Goal: Task Accomplishment & Management: Complete application form

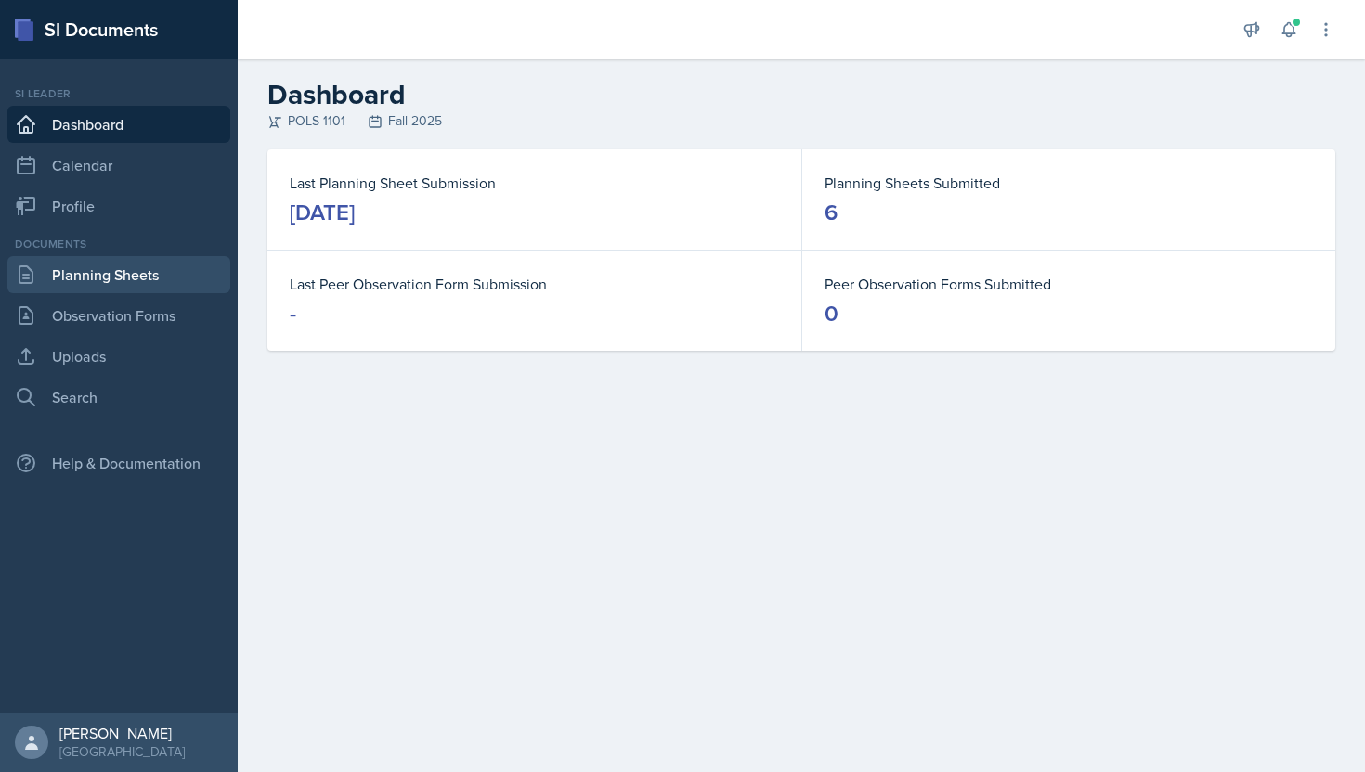
click at [148, 278] on link "Planning Sheets" at bounding box center [118, 274] width 223 height 37
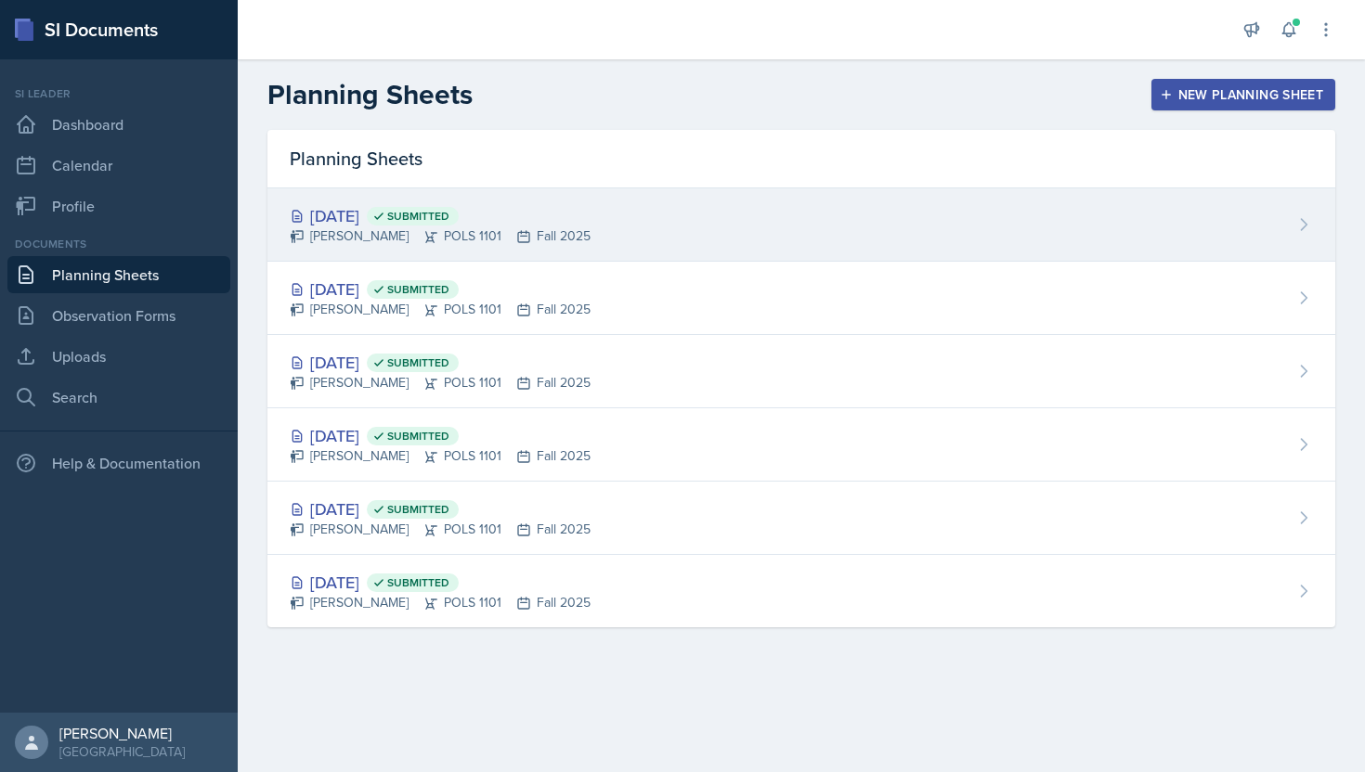
click at [440, 223] on span "Submitted" at bounding box center [413, 216] width 92 height 19
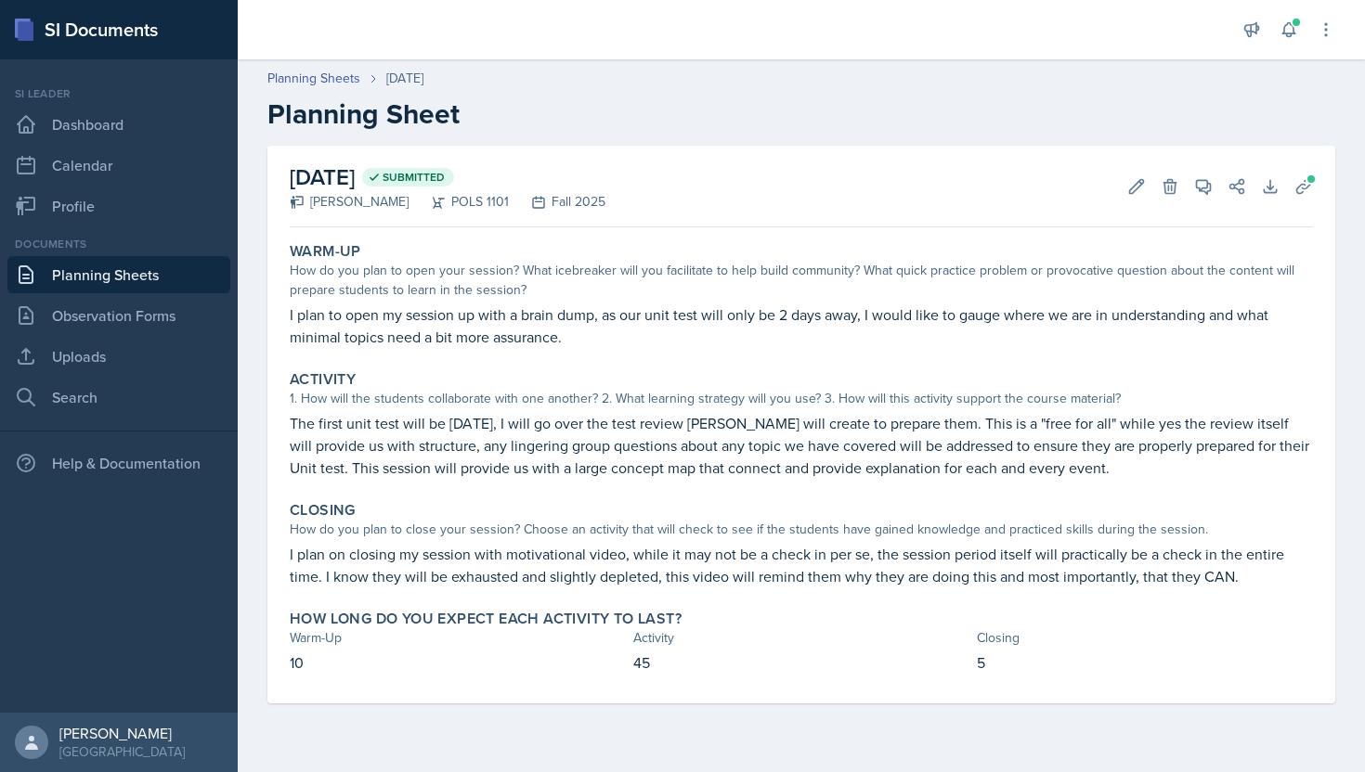
click at [159, 276] on link "Planning Sheets" at bounding box center [118, 274] width 223 height 37
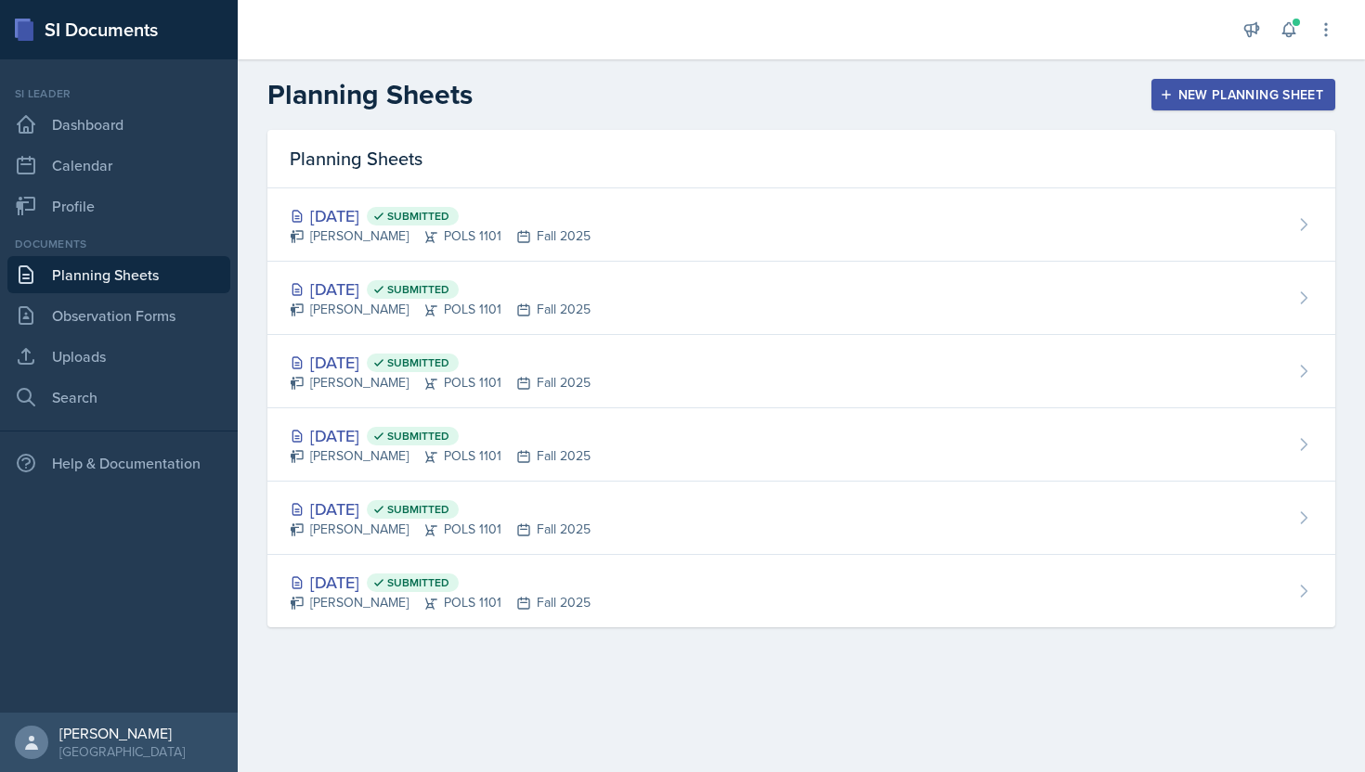
click at [1251, 98] on div "New Planning Sheet" at bounding box center [1243, 94] width 160 height 15
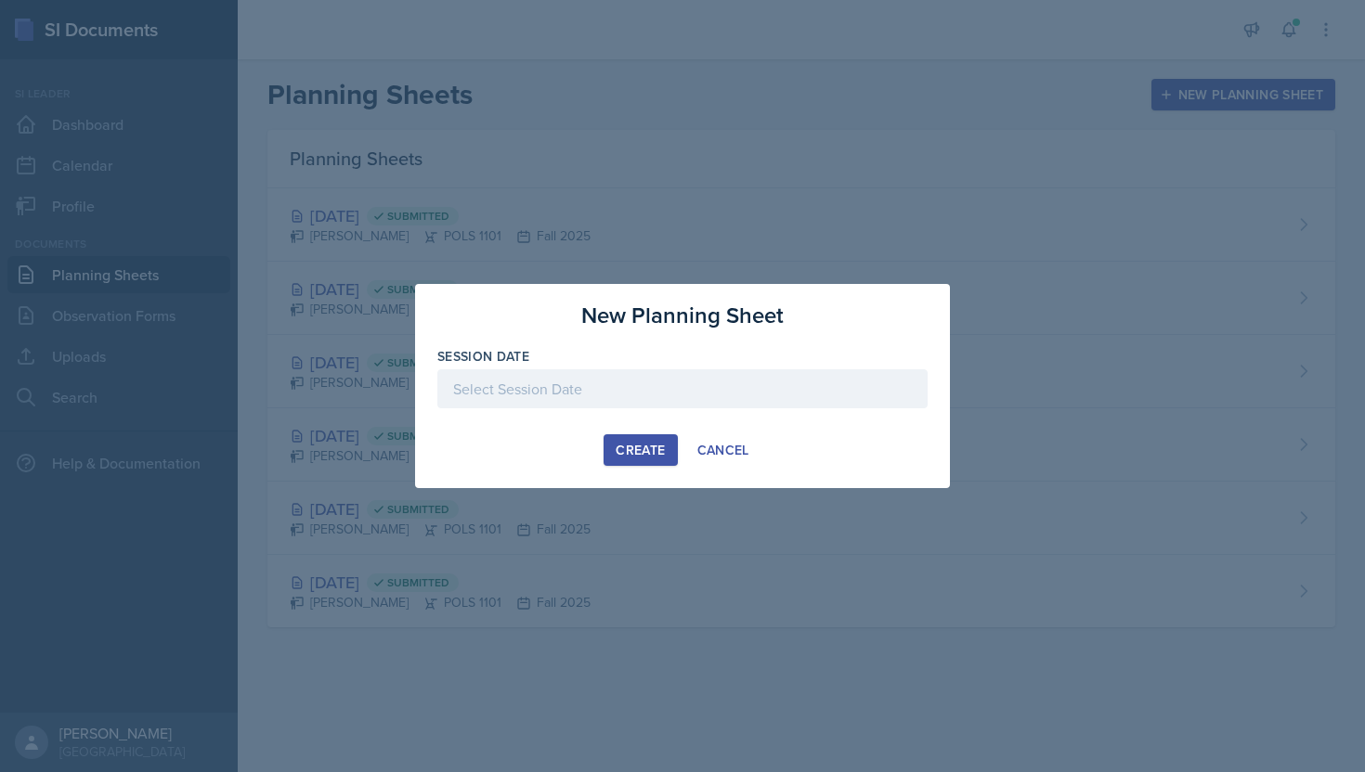
click at [716, 374] on div at bounding box center [682, 389] width 490 height 39
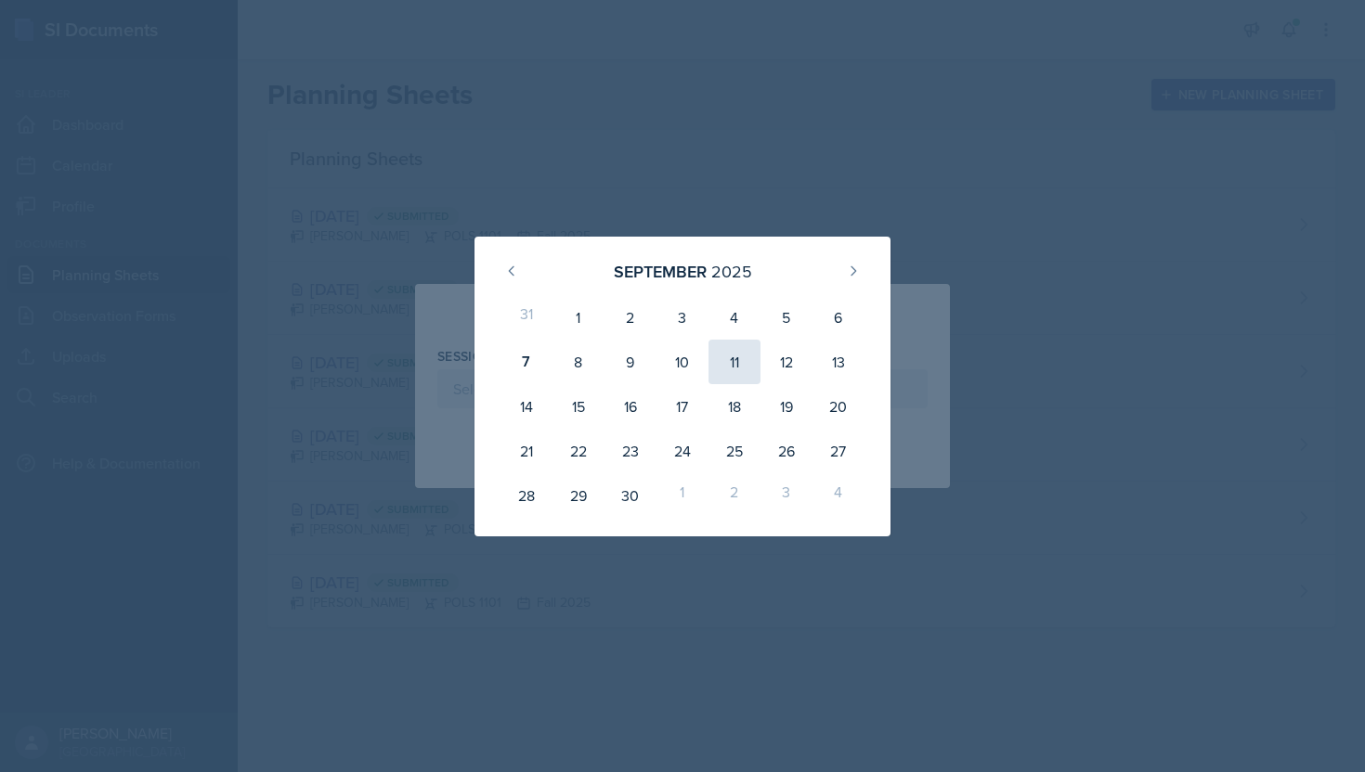
click at [746, 367] on div "11" at bounding box center [734, 362] width 52 height 45
type input "[DATE]"
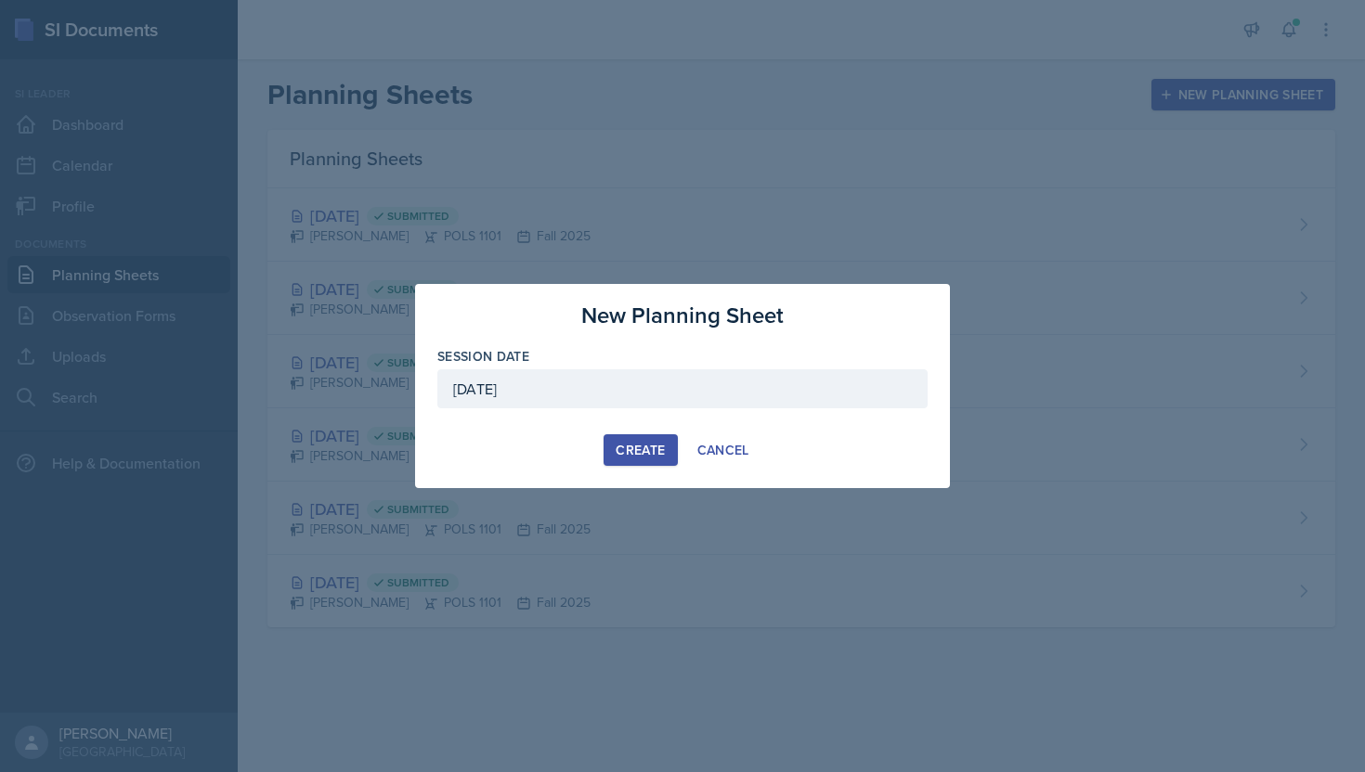
click at [634, 439] on button "Create" at bounding box center [639, 450] width 73 height 32
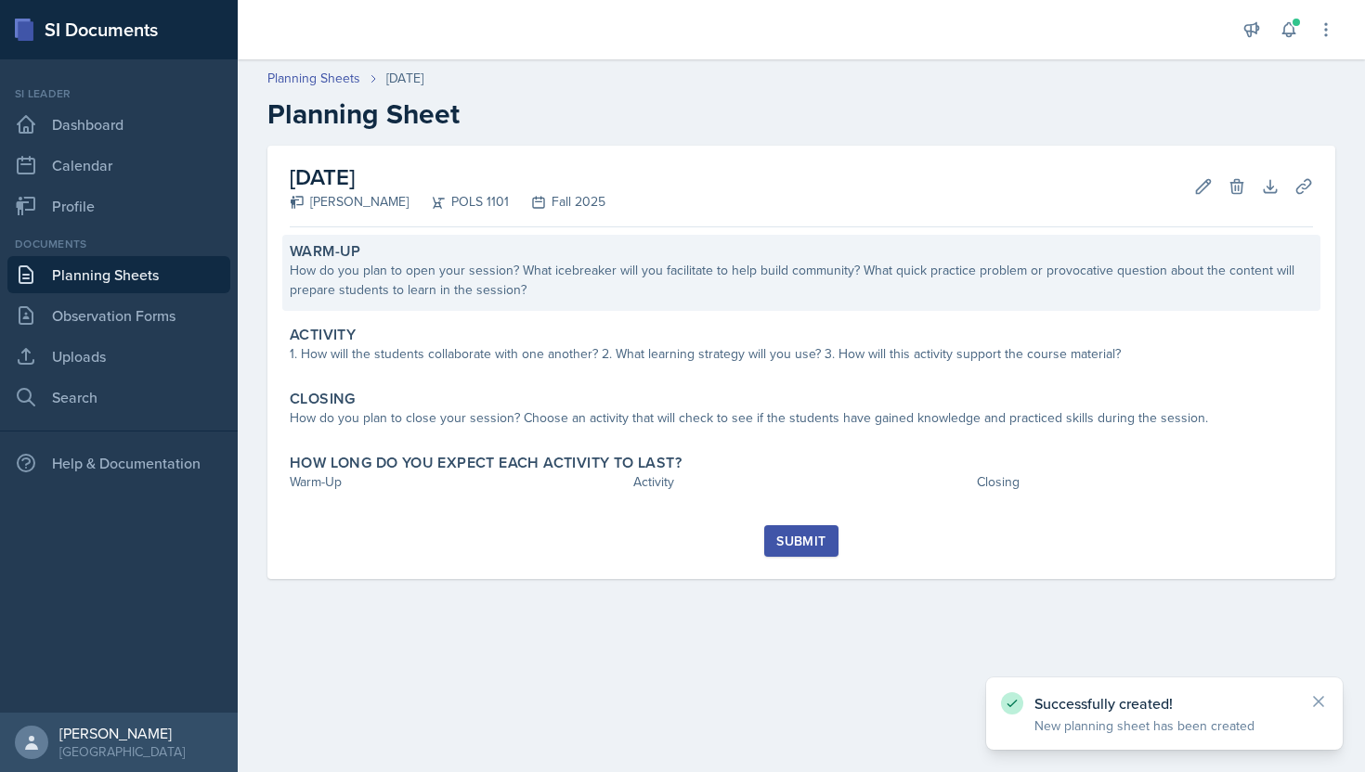
click at [788, 301] on div "Warm-Up How do you plan to open your session? What icebreaker will you facilita…" at bounding box center [801, 273] width 1038 height 76
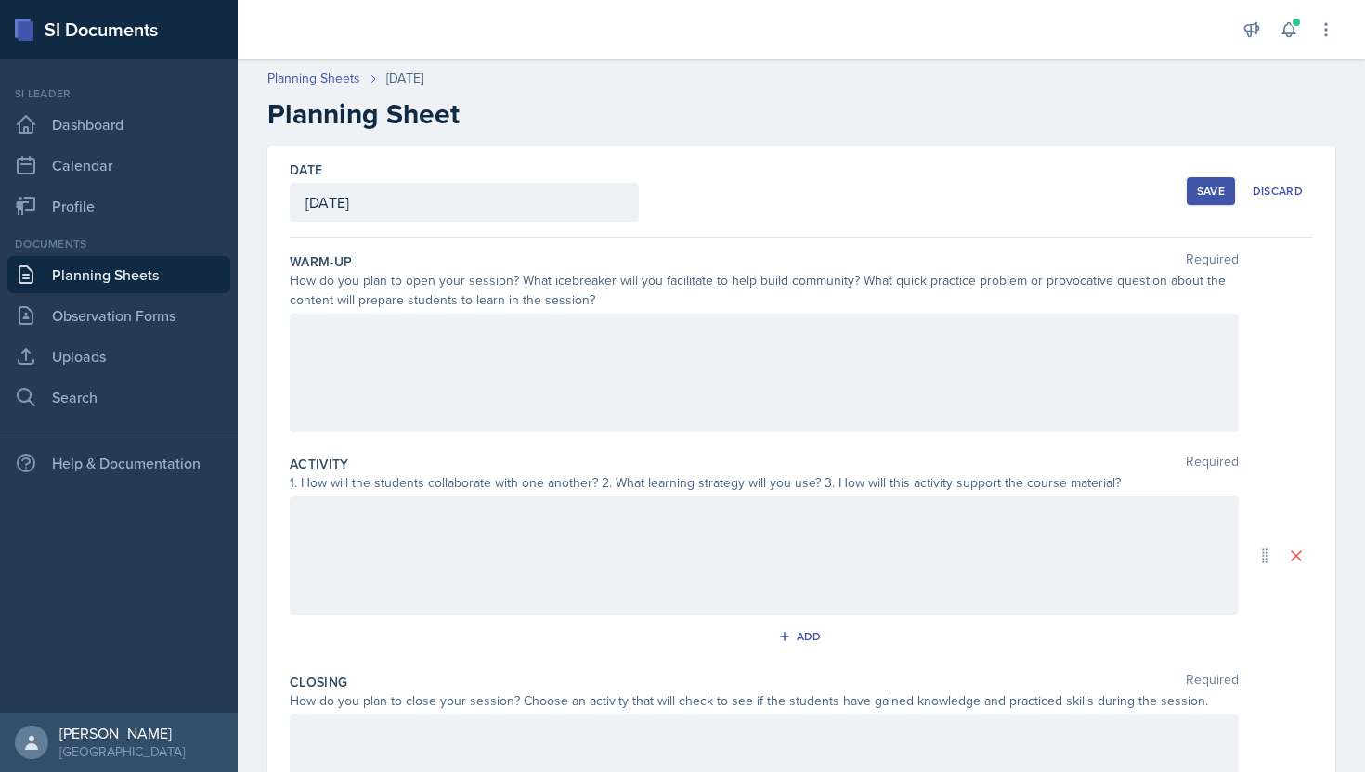
click at [694, 344] on div at bounding box center [764, 373] width 949 height 119
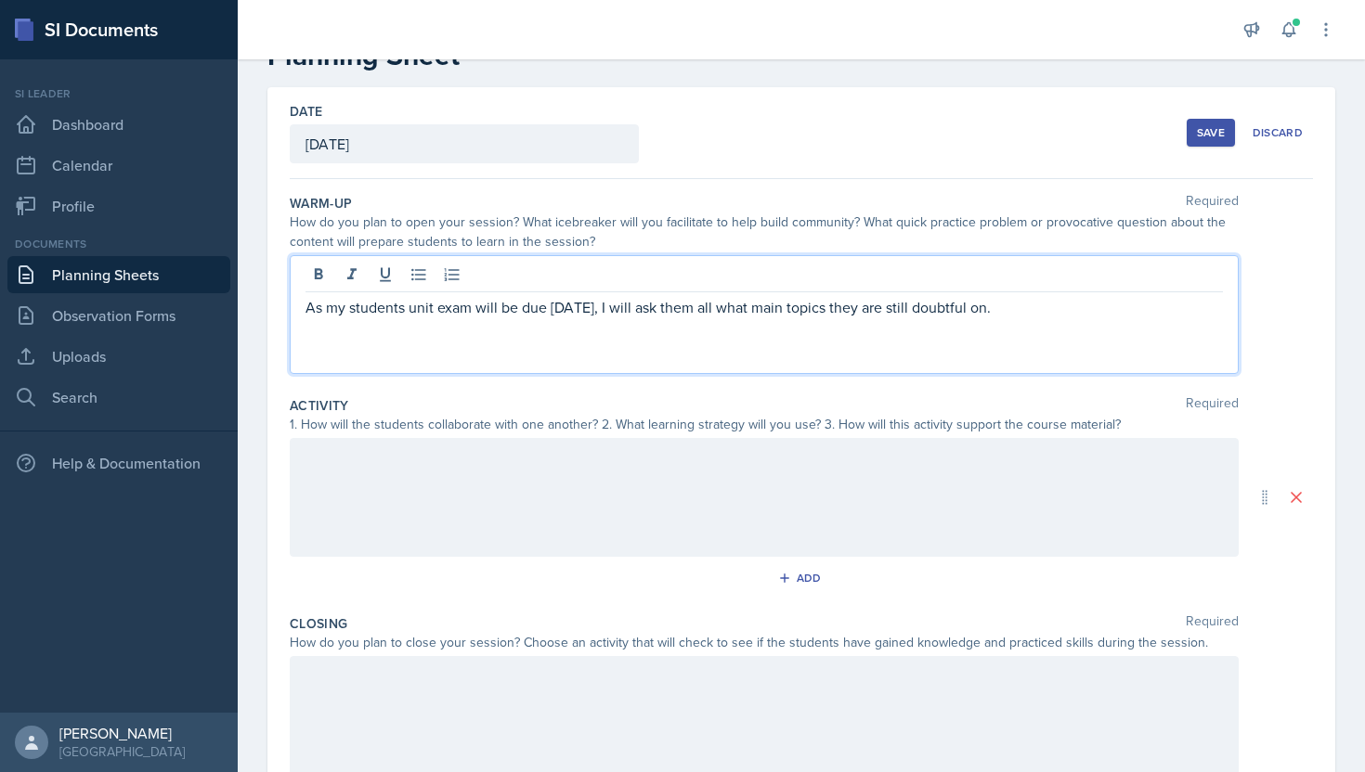
scroll to position [44, 0]
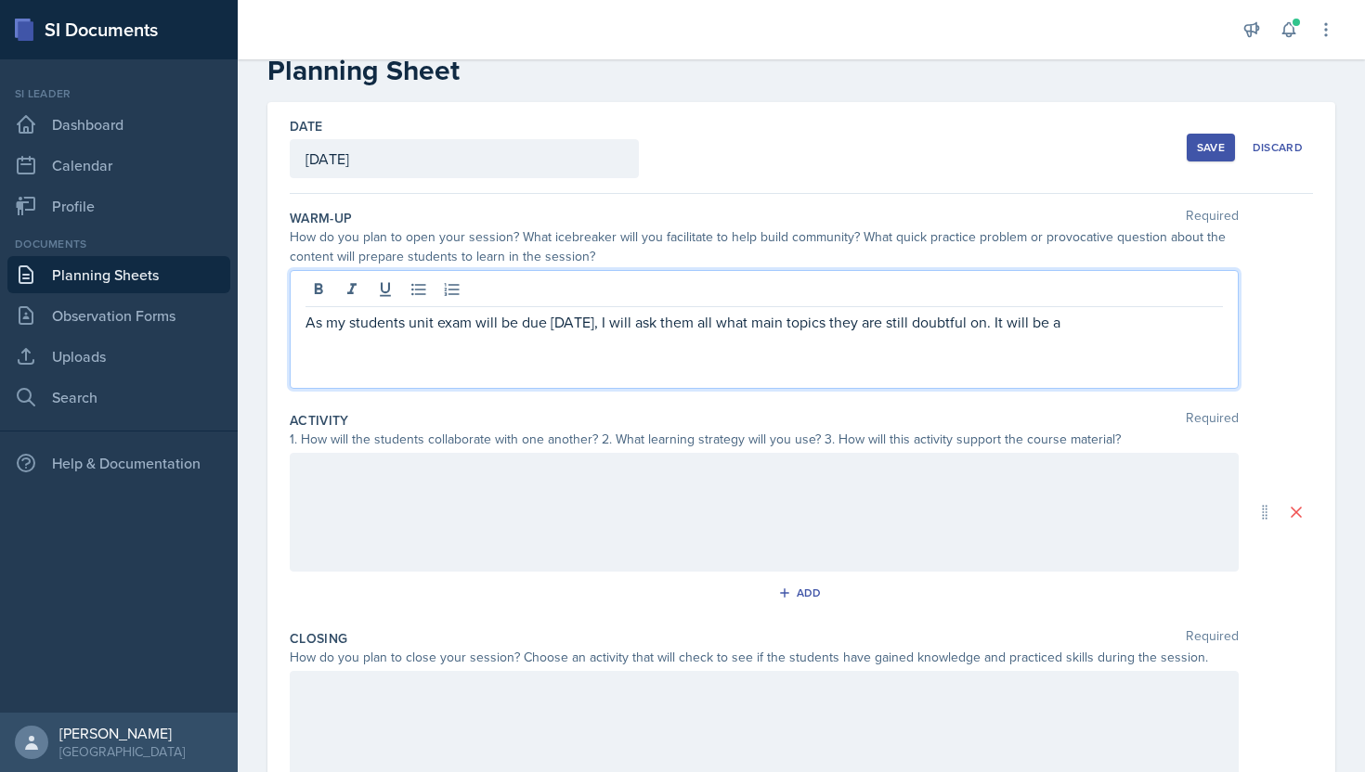
click at [981, 330] on p "As my students unit exam will be due [DATE], I will ask them all what main topi…" at bounding box center [763, 322] width 917 height 22
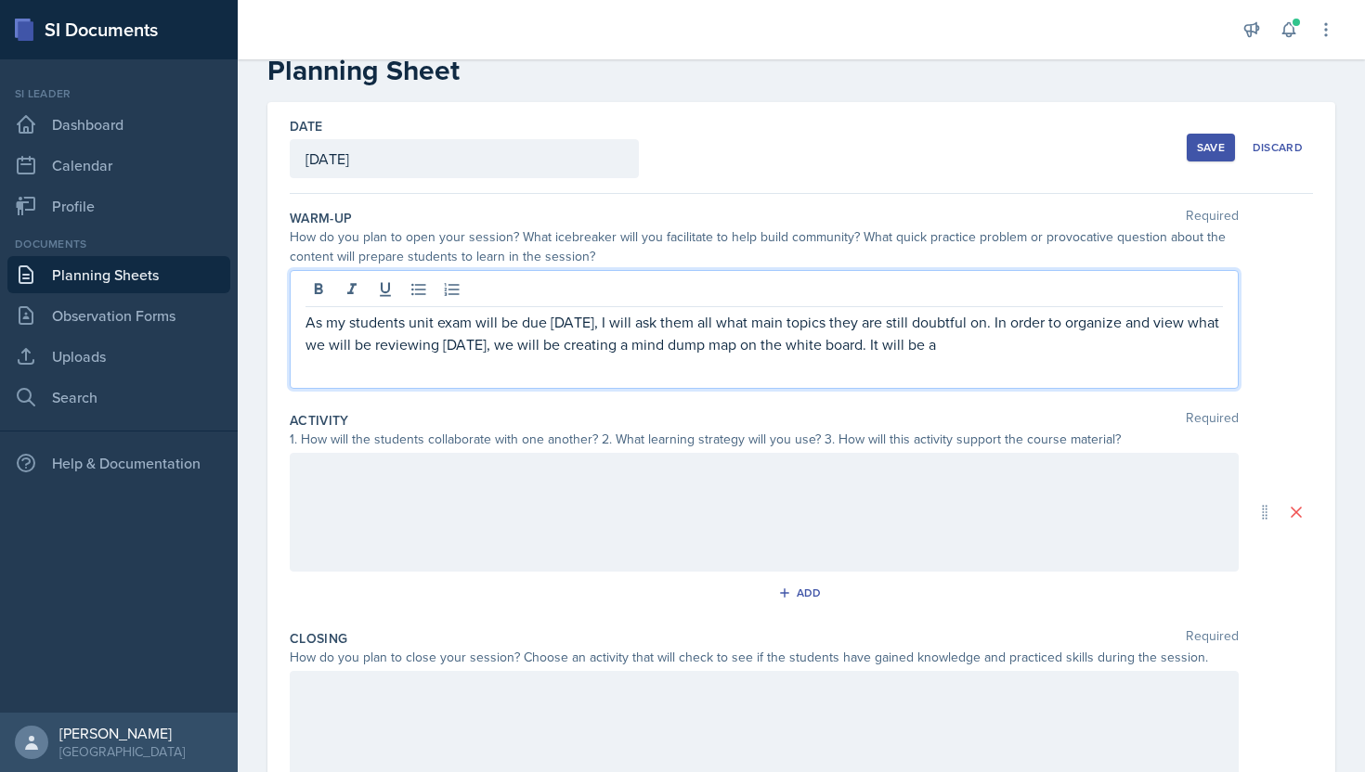
click at [943, 351] on p "As my students unit exam will be due [DATE], I will ask them all what main topi…" at bounding box center [763, 333] width 917 height 45
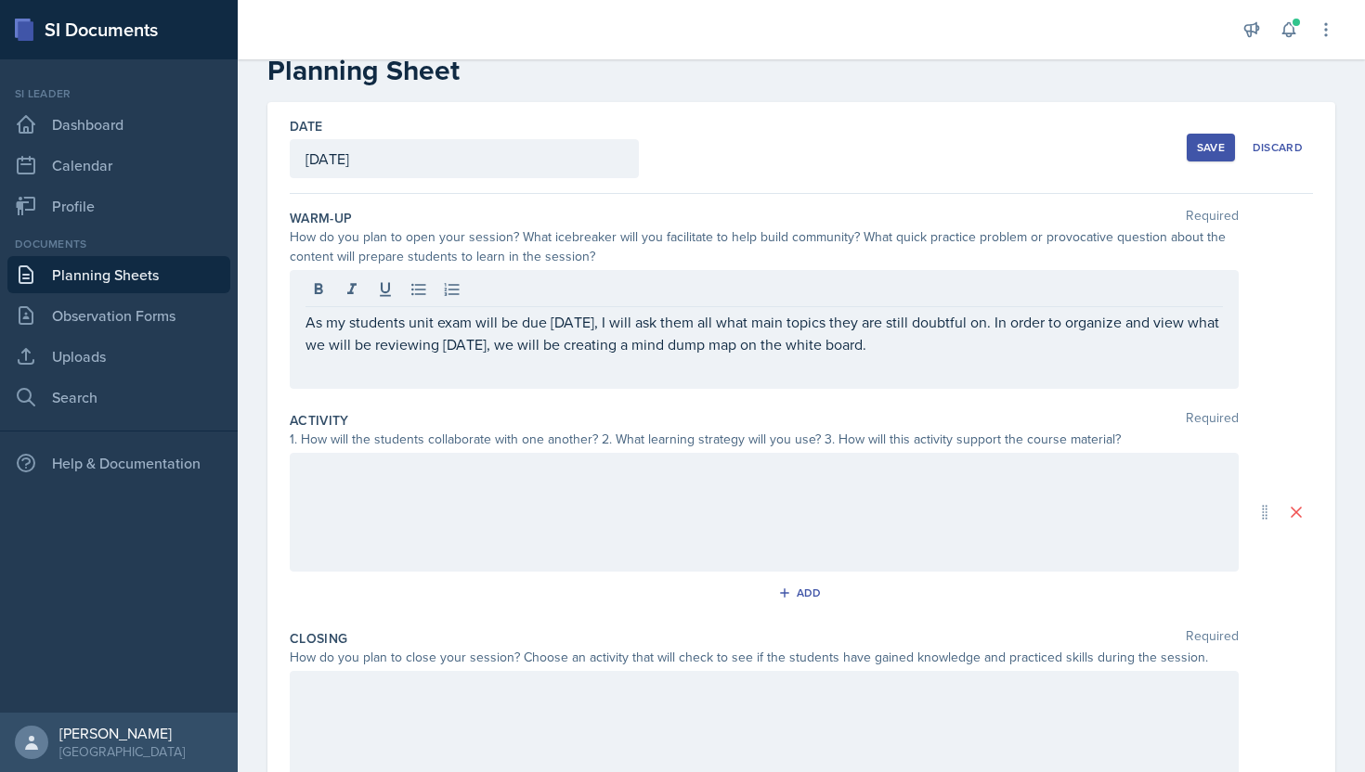
click at [731, 517] on div at bounding box center [764, 512] width 949 height 119
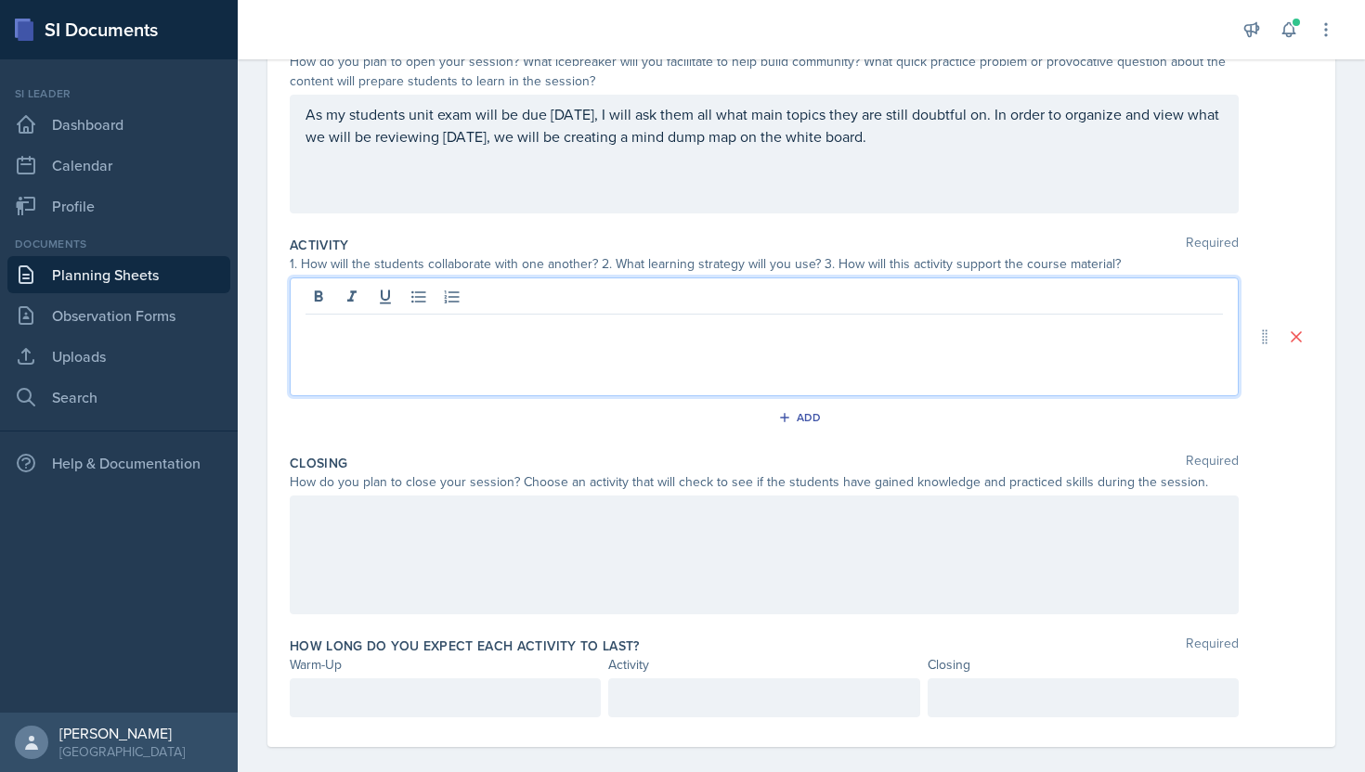
scroll to position [239, 0]
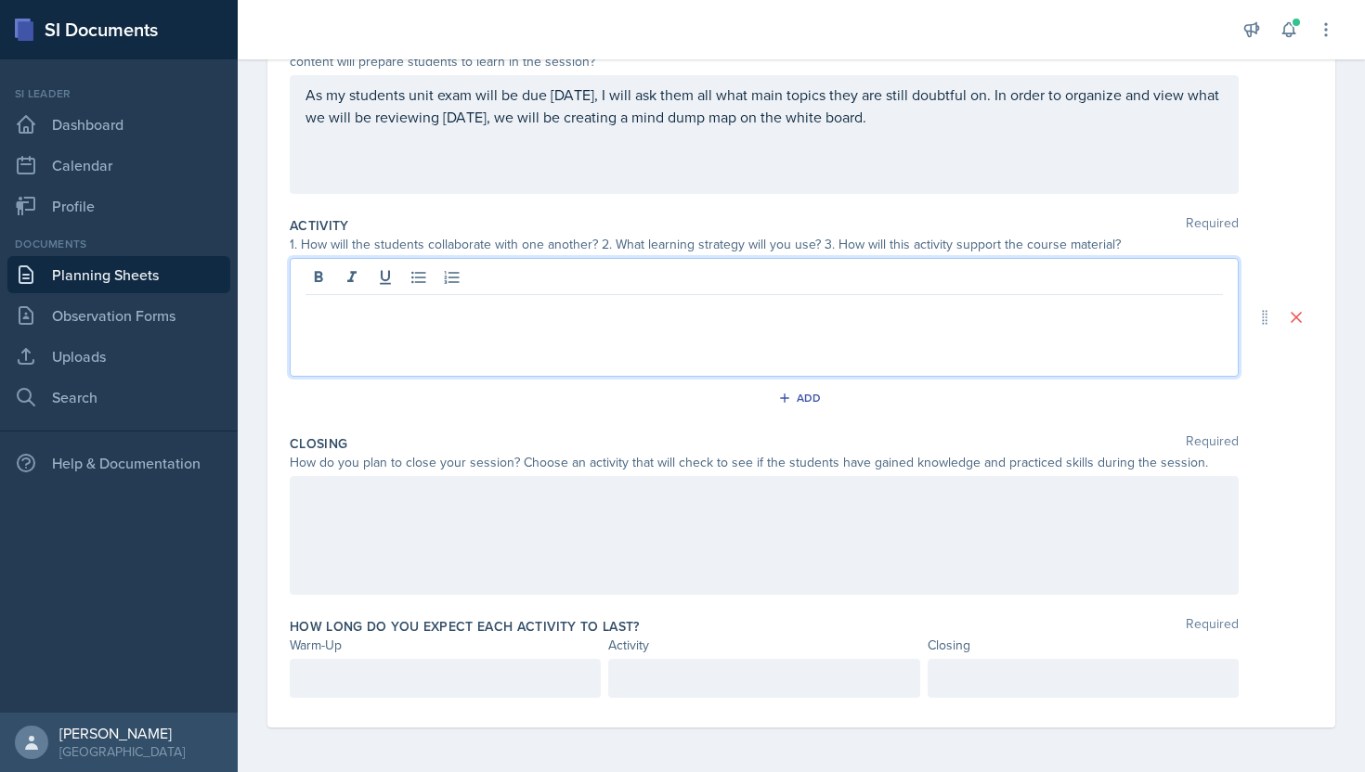
click at [690, 519] on div at bounding box center [764, 535] width 949 height 119
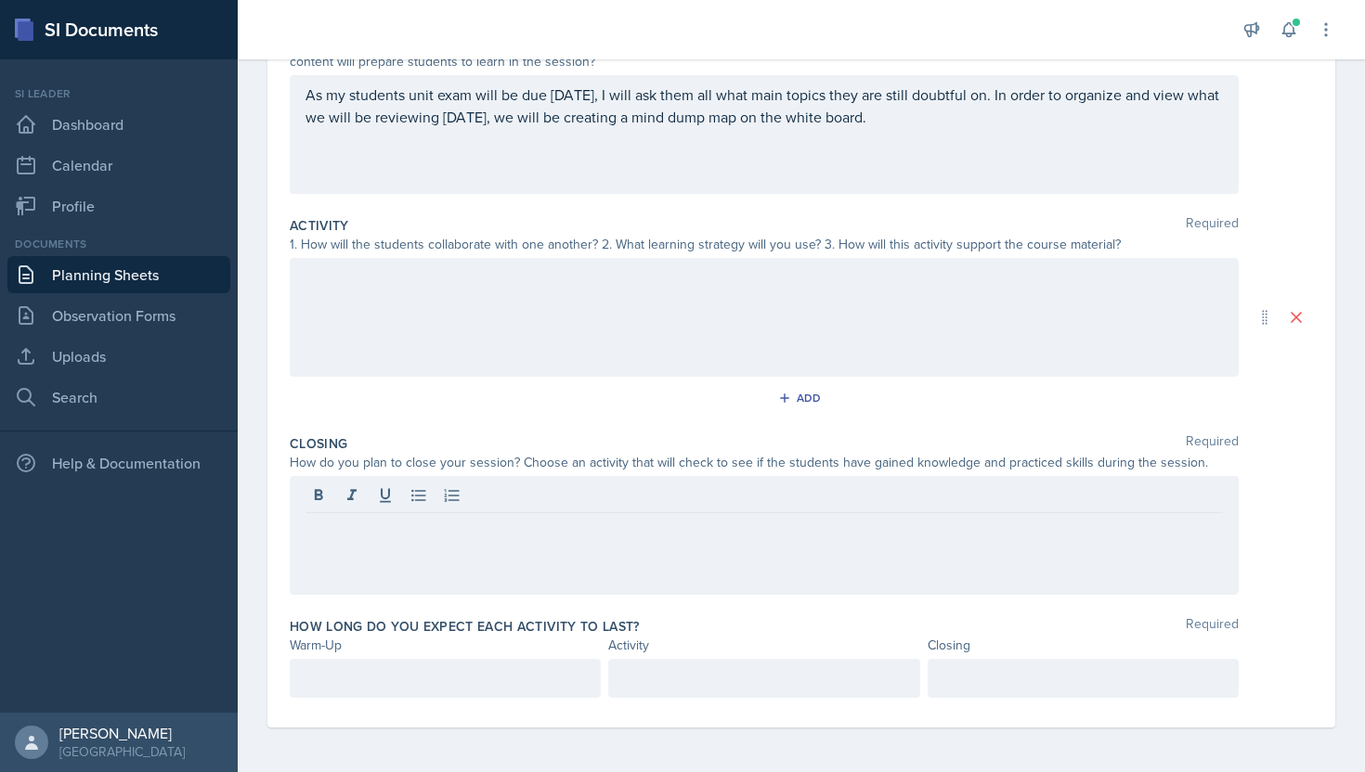
click at [600, 305] on div at bounding box center [764, 317] width 949 height 119
